Goal: Obtain resource: Obtain resource

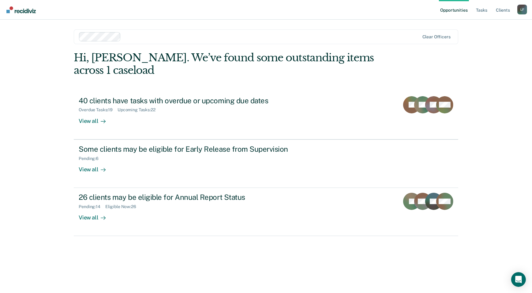
click at [51, 157] on div "Opportunities Tasks Client s Loretta Flores L F Profile How it works Log Out Cl…" at bounding box center [266, 146] width 532 height 293
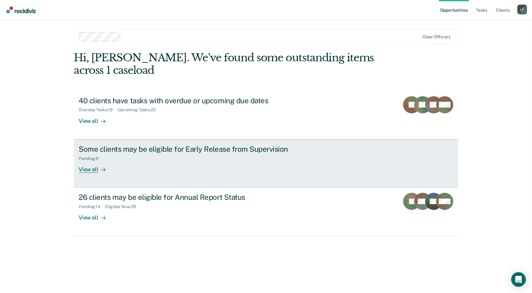
click at [95, 170] on div "View all" at bounding box center [96, 167] width 34 height 12
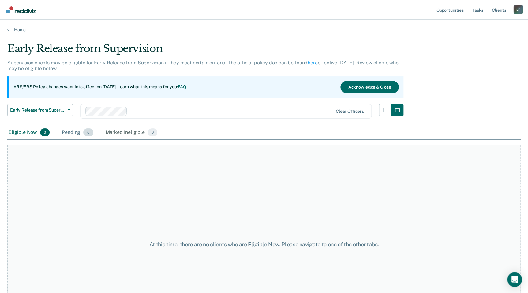
click at [77, 134] on div "Pending 6" at bounding box center [78, 132] width 34 height 13
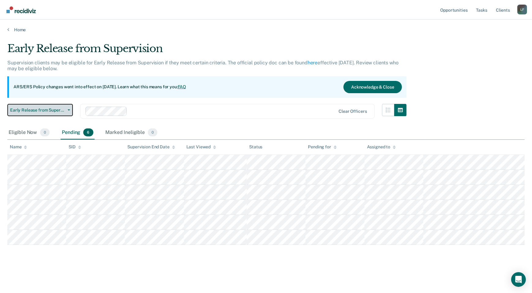
click at [58, 111] on span "Early Release from Supervision" at bounding box center [37, 110] width 55 height 5
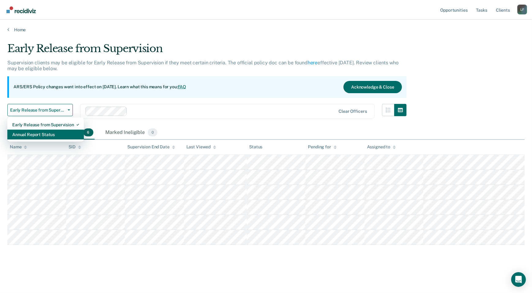
click at [49, 136] on div "Annual Report Status" at bounding box center [45, 135] width 67 height 10
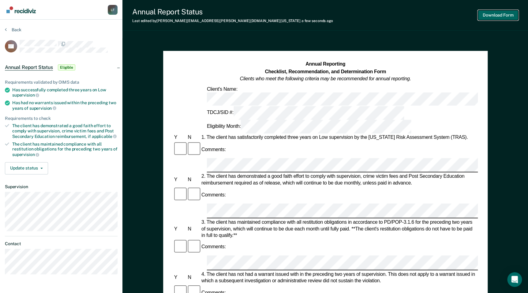
click at [496, 15] on button "Download Form" at bounding box center [498, 15] width 40 height 10
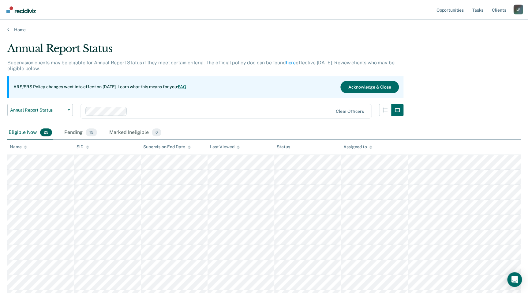
scroll to position [28, 0]
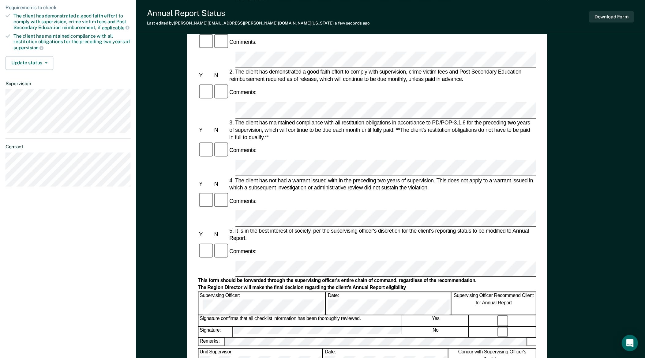
scroll to position [112, 0]
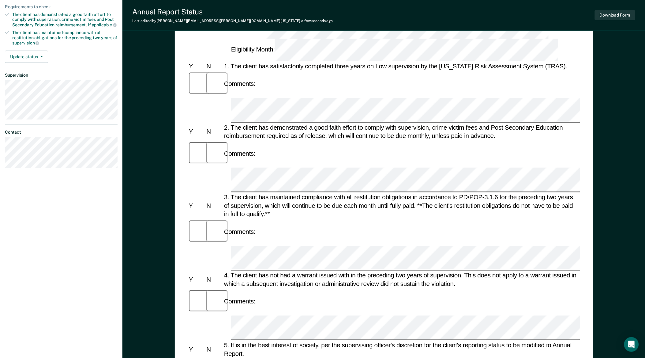
click at [246, 293] on div "5. It is in the best interest of society, per the supervising officer's discret…" at bounding box center [402, 349] width 358 height 17
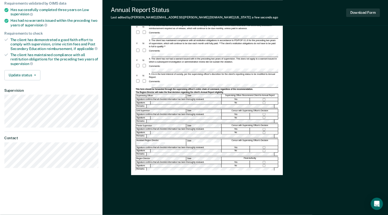
scroll to position [0, 0]
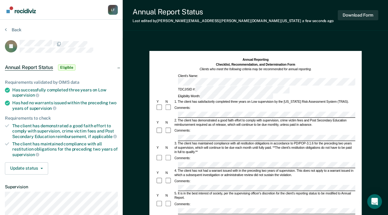
click at [152, 118] on div "Annual Reporting Checklist, Recommendation, and Determination Form Clients who …" at bounding box center [255, 189] width 212 height 276
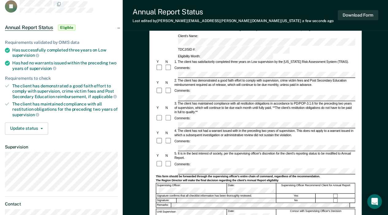
scroll to position [81, 0]
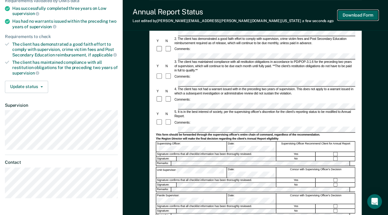
click at [363, 17] on button "Download Form" at bounding box center [357, 15] width 40 height 10
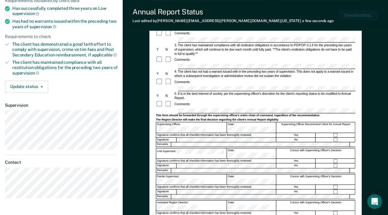
scroll to position [0, 0]
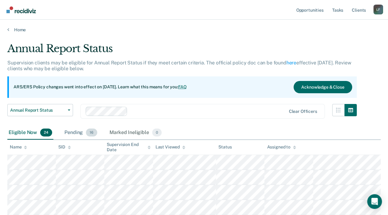
click at [69, 134] on div "Pending 16" at bounding box center [80, 132] width 35 height 13
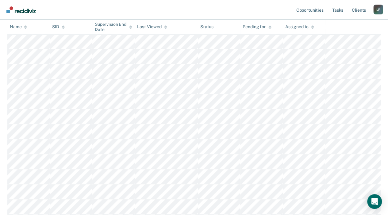
scroll to position [143, 0]
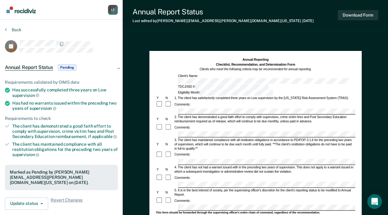
click at [181, 151] on div "Comments:" at bounding box center [254, 154] width 199 height 7
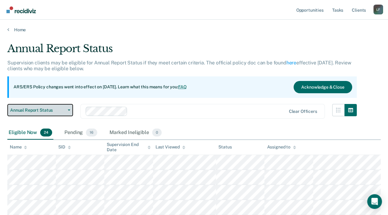
click at [36, 111] on span "Annual Report Status" at bounding box center [37, 110] width 55 height 5
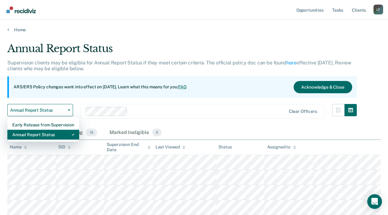
click at [26, 134] on div "Annual Report Status" at bounding box center [43, 135] width 62 height 10
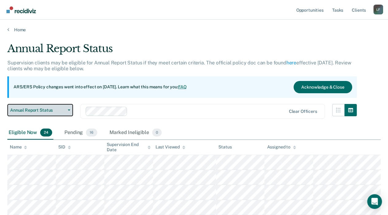
click at [32, 113] on button "Annual Report Status" at bounding box center [40, 110] width 66 height 12
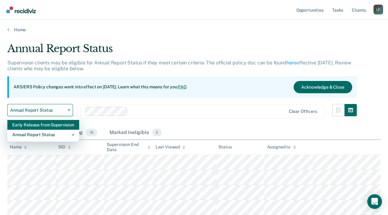
click at [30, 125] on div "Early Release from Supervision" at bounding box center [43, 125] width 62 height 10
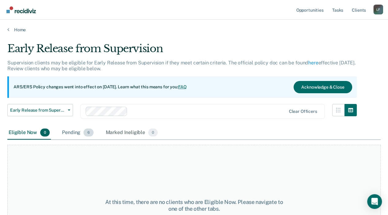
click at [74, 136] on div "Pending 6" at bounding box center [78, 132] width 34 height 13
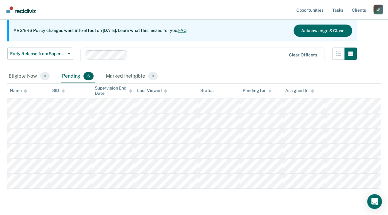
scroll to position [61, 0]
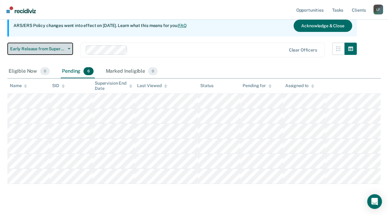
click at [54, 48] on span "Early Release from Supervision" at bounding box center [37, 48] width 55 height 5
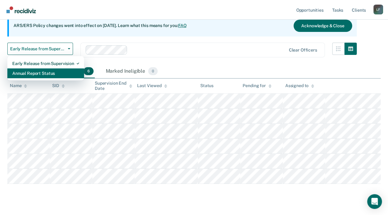
click at [44, 72] on div "Annual Report Status" at bounding box center [45, 73] width 67 height 10
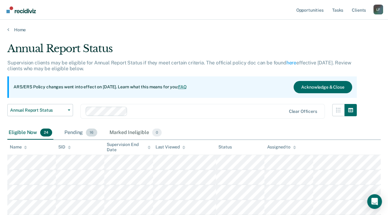
click at [74, 132] on div "Pending 16" at bounding box center [80, 132] width 35 height 13
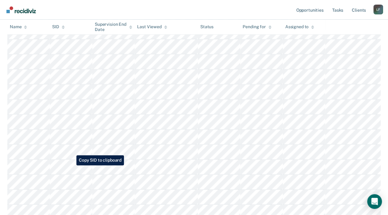
scroll to position [163, 0]
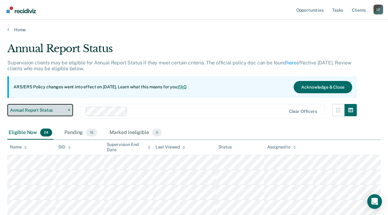
click at [47, 104] on button "Annual Report Status" at bounding box center [40, 110] width 66 height 12
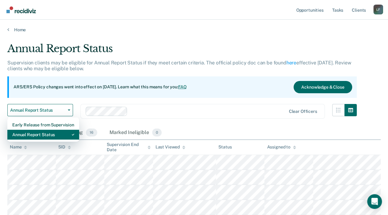
click at [40, 138] on div "Annual Report Status" at bounding box center [43, 135] width 62 height 10
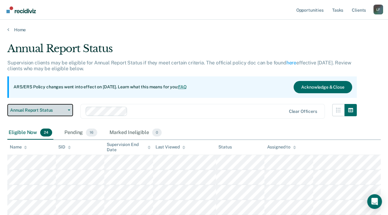
drag, startPoint x: 44, startPoint y: 108, endPoint x: 45, endPoint y: 112, distance: 3.6
click at [44, 108] on span "Annual Report Status" at bounding box center [37, 110] width 55 height 5
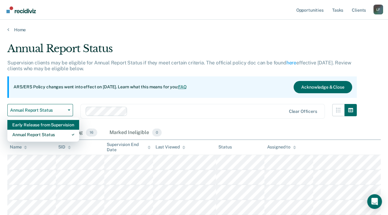
click at [44, 123] on div "Early Release from Supervision" at bounding box center [43, 125] width 62 height 10
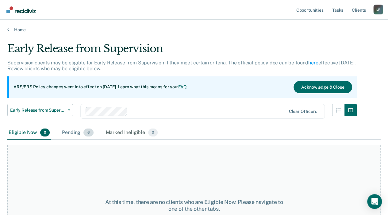
click at [80, 133] on div "Pending 6" at bounding box center [78, 132] width 34 height 13
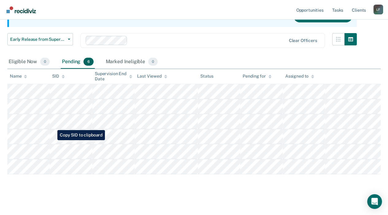
scroll to position [74, 0]
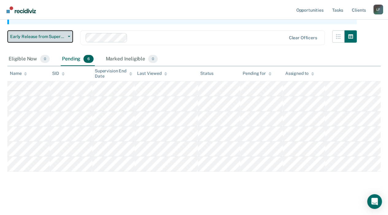
click at [35, 34] on span "Early Release from Supervision" at bounding box center [37, 36] width 55 height 5
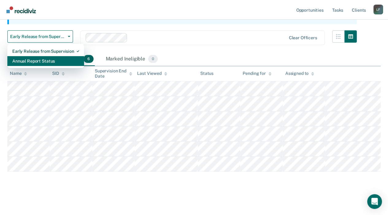
click at [45, 59] on div "Annual Report Status" at bounding box center [45, 61] width 67 height 10
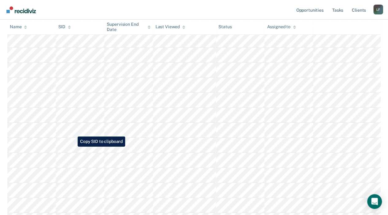
scroll to position [282, 0]
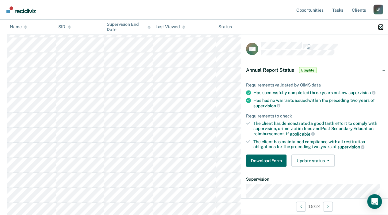
click at [380, 27] on icon "button" at bounding box center [380, 27] width 4 height 4
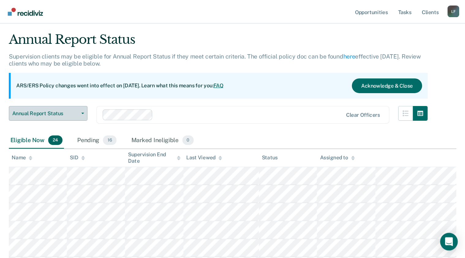
scroll to position [0, 0]
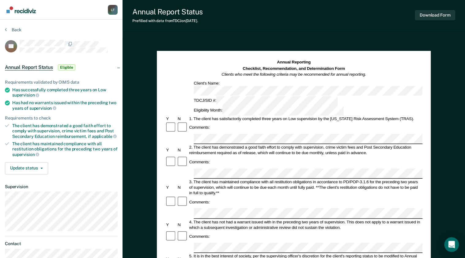
click at [80, 54] on article "EE Annual Report Status Eligible Requirements validated by OIMS data Has succes…" at bounding box center [61, 157] width 113 height 234
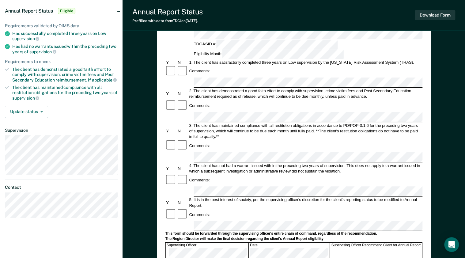
scroll to position [74, 0]
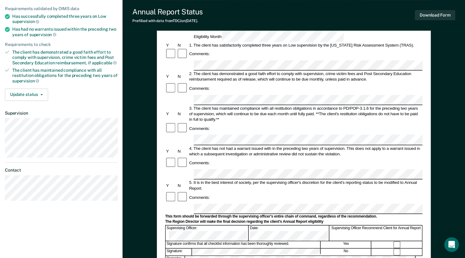
click at [360, 146] on div "4. The client has not had a warrant issued with in the preceding two years of s…" at bounding box center [305, 151] width 234 height 11
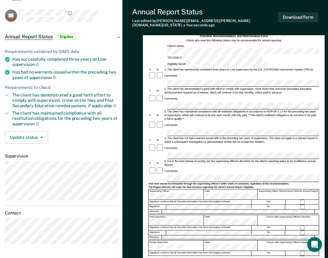
scroll to position [0, 0]
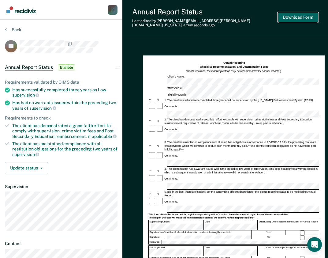
click at [307, 12] on button "Download Form" at bounding box center [298, 17] width 40 height 10
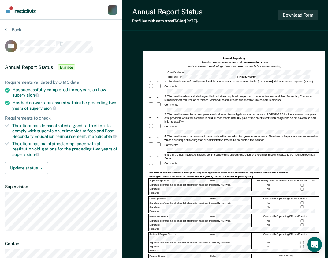
scroll to position [49, 0]
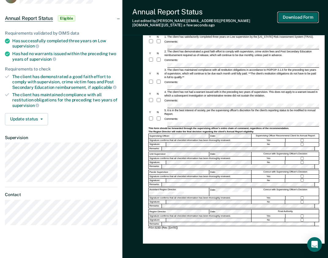
click at [294, 13] on button "Download Form" at bounding box center [298, 17] width 40 height 10
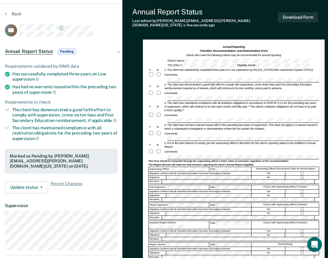
scroll to position [0, 0]
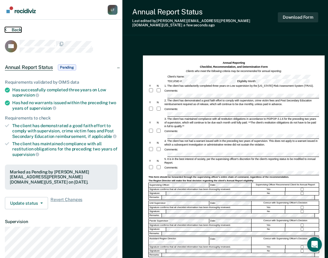
click at [7, 28] on button "Back" at bounding box center [13, 30] width 17 height 6
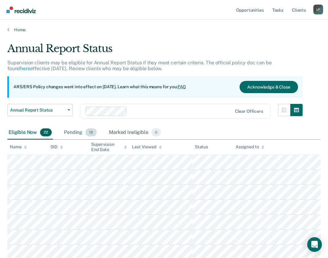
click at [76, 135] on div "Pending 18" at bounding box center [80, 132] width 35 height 13
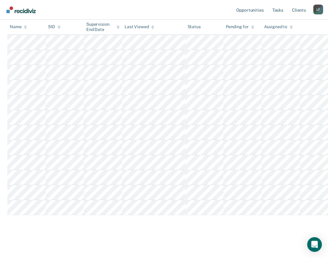
scroll to position [210, 0]
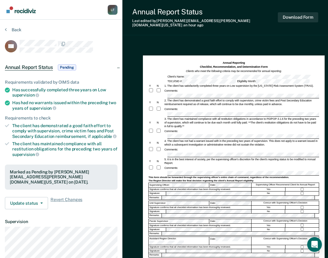
click at [301, 191] on div at bounding box center [303, 193] width 34 height 4
click at [287, 13] on button "Download Form" at bounding box center [298, 17] width 40 height 10
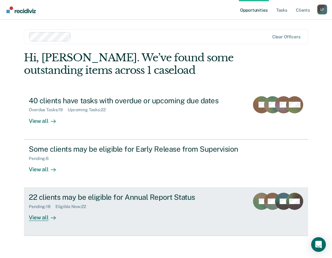
click at [45, 214] on div "View all" at bounding box center [46, 215] width 34 height 12
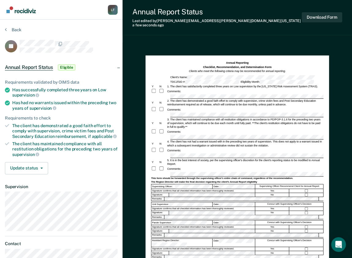
scroll to position [0, 71]
click at [207, 202] on div "Unit Supervisor:" at bounding box center [181, 204] width 61 height 4
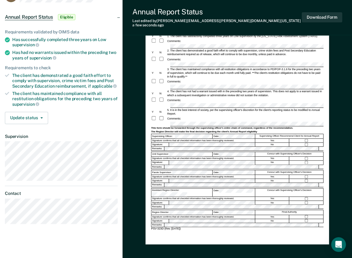
scroll to position [0, 0]
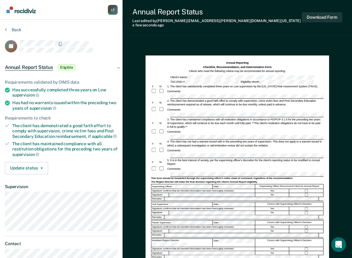
click at [304, 193] on div at bounding box center [307, 195] width 34 height 4
click at [317, 16] on button "Download Form" at bounding box center [322, 17] width 40 height 10
